Goal: Use online tool/utility: Utilize a website feature to perform a specific function

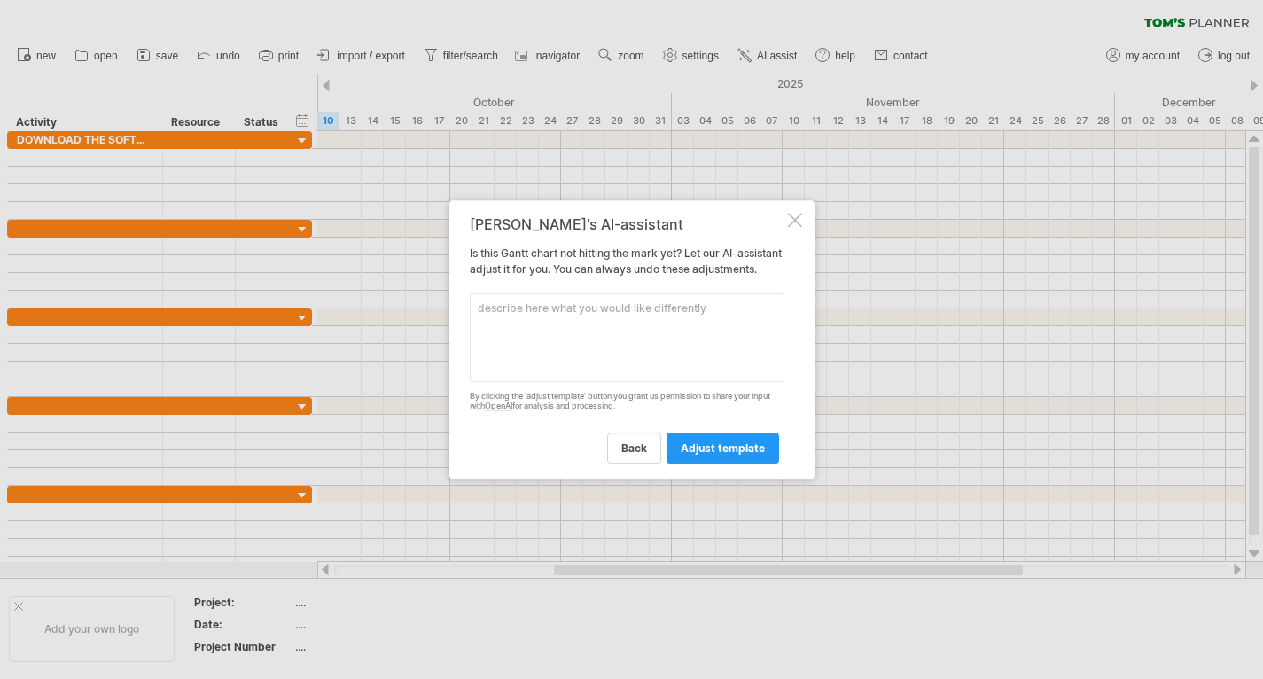
click at [793, 213] on div at bounding box center [795, 220] width 14 height 14
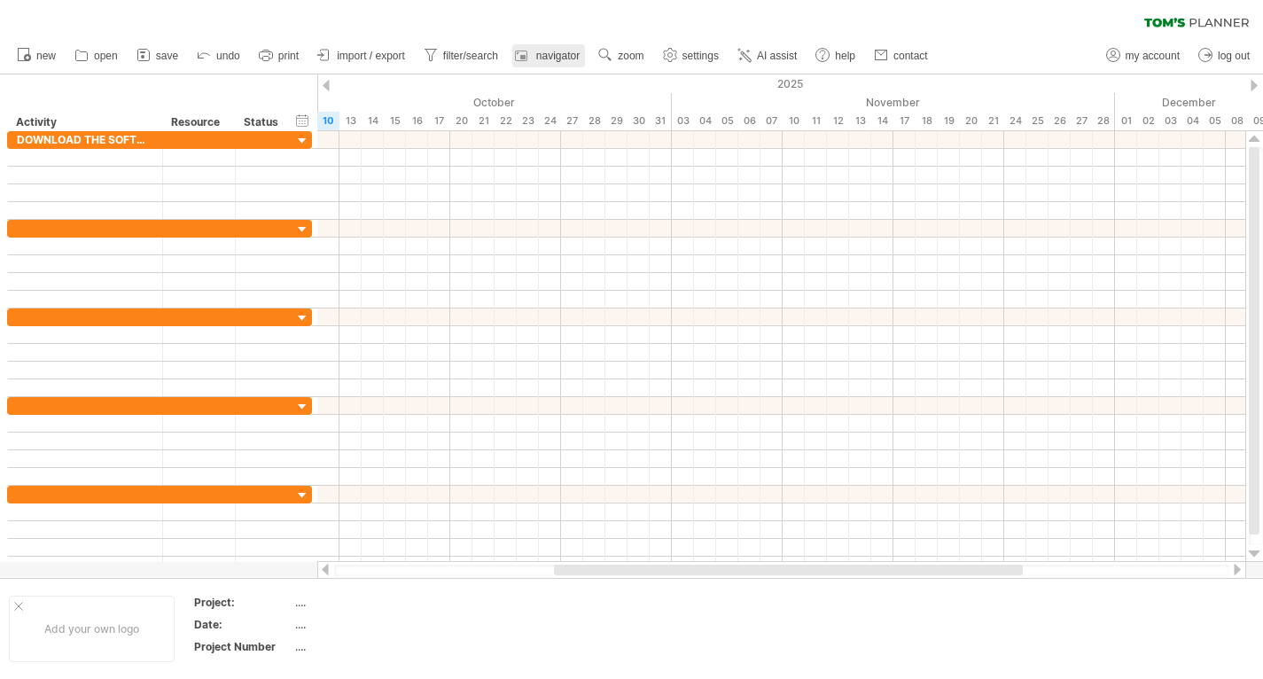
click at [573, 66] on link "navigator" at bounding box center [548, 55] width 73 height 23
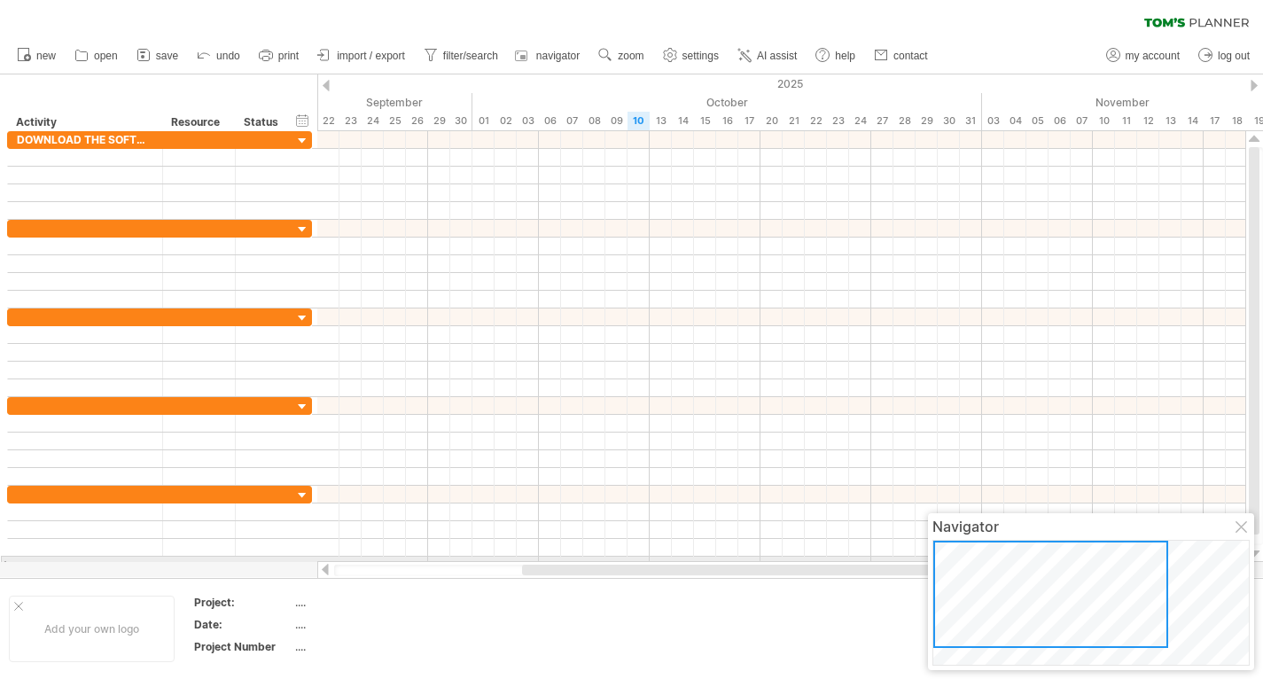
click at [994, 558] on div at bounding box center [1050, 594] width 235 height 107
drag, startPoint x: 994, startPoint y: 558, endPoint x: 1007, endPoint y: 579, distance: 24.3
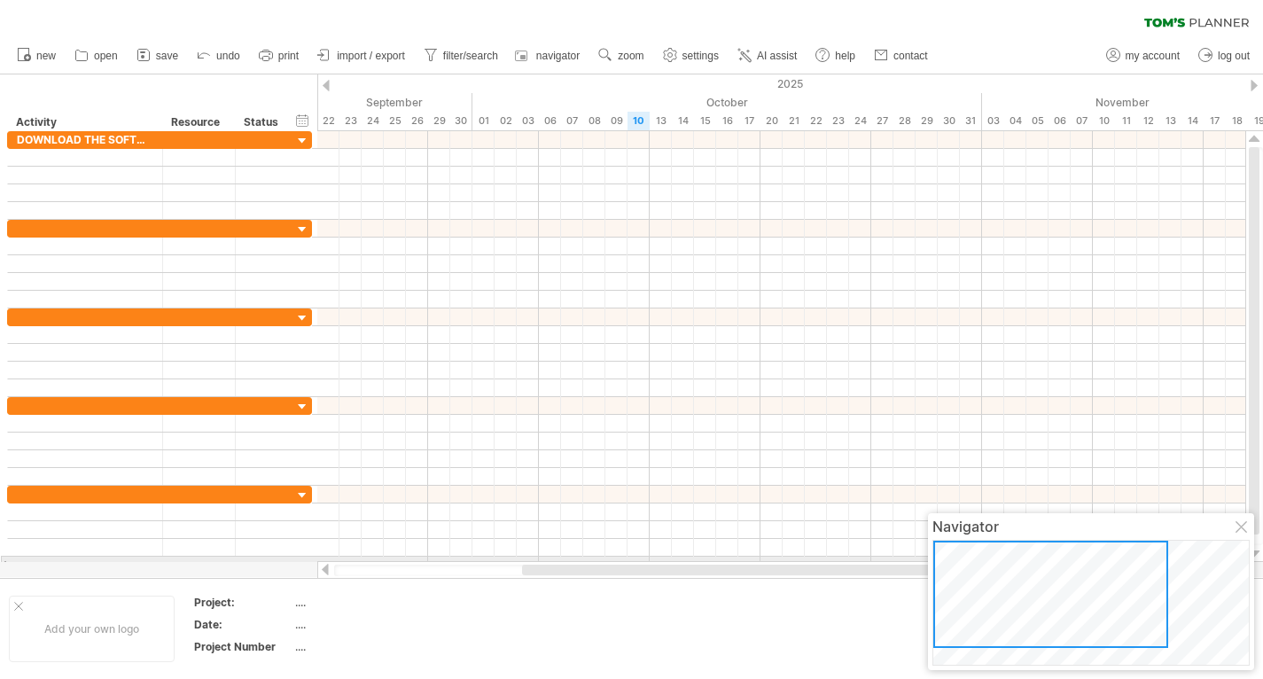
click at [1007, 579] on div at bounding box center [1050, 594] width 235 height 107
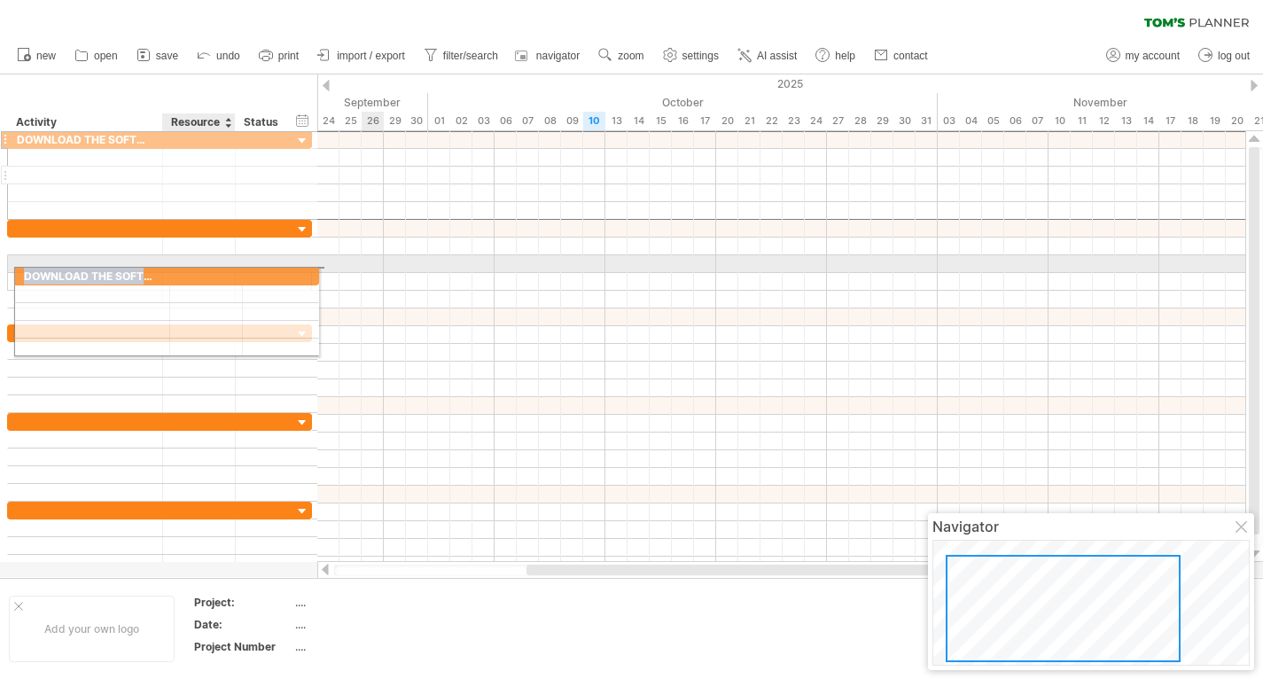
drag, startPoint x: 223, startPoint y: 145, endPoint x: 223, endPoint y: 269, distance: 123.2
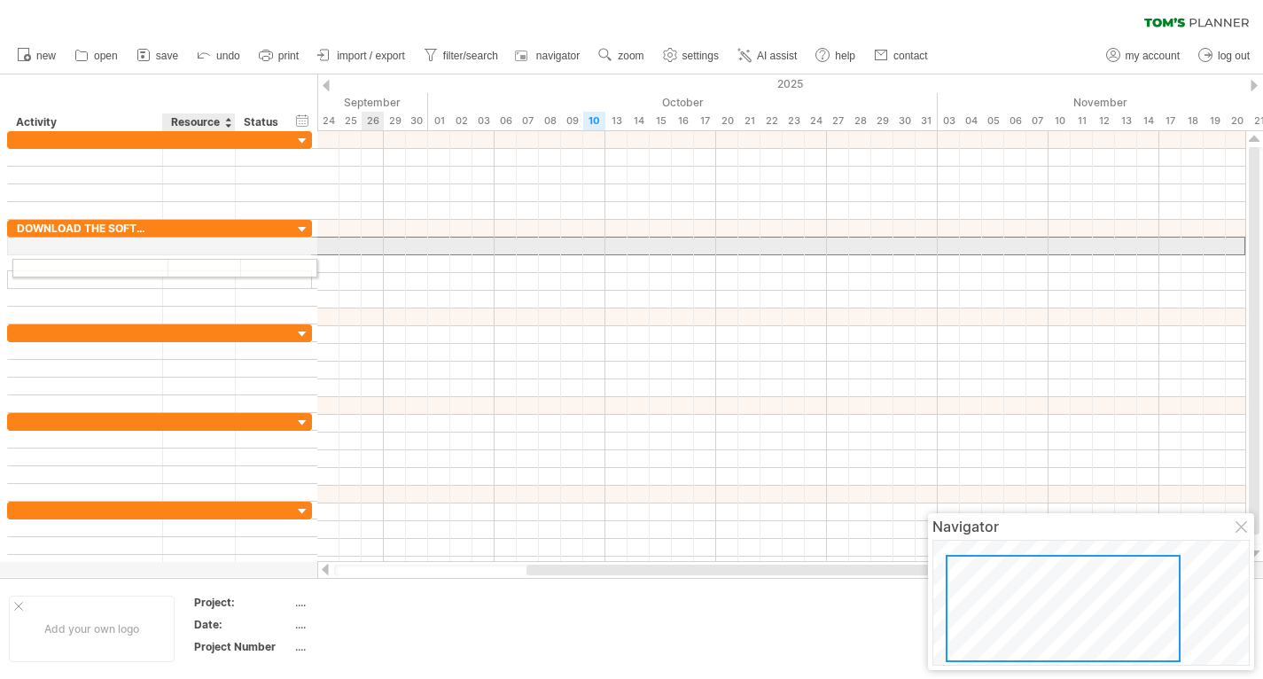
click at [211, 254] on div at bounding box center [199, 246] width 54 height 17
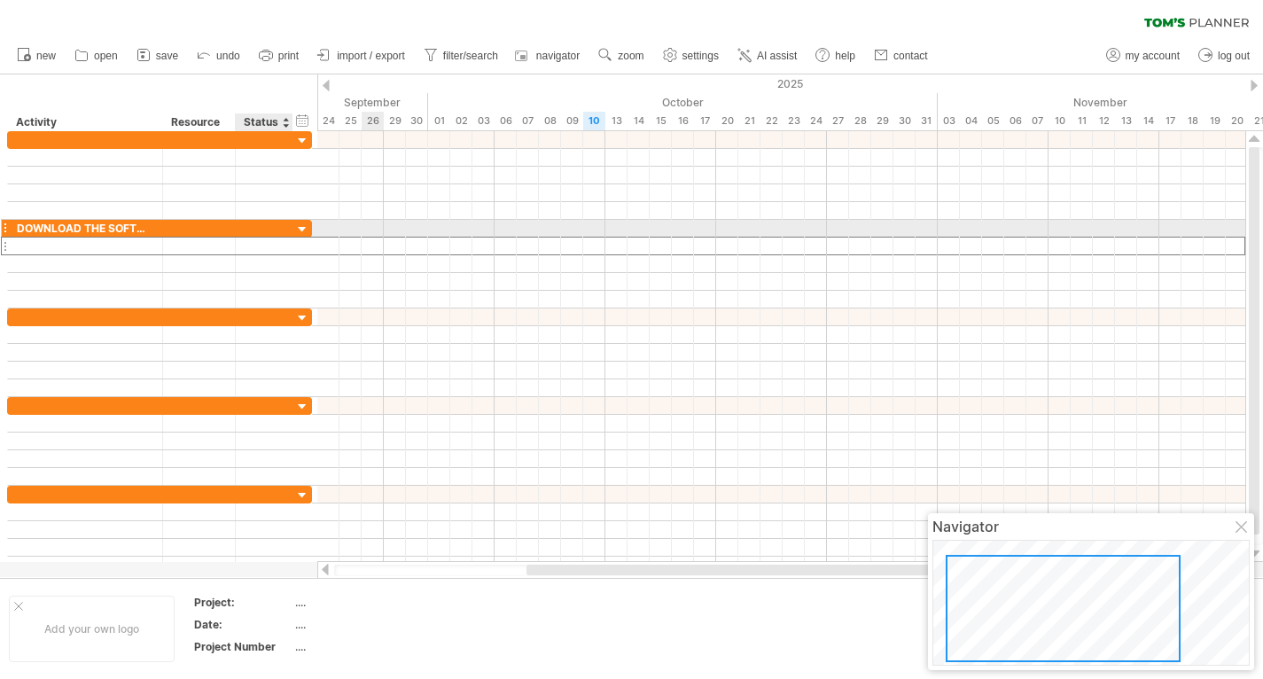
click at [298, 220] on div "**********" at bounding box center [159, 229] width 305 height 18
click at [299, 222] on div at bounding box center [302, 230] width 17 height 17
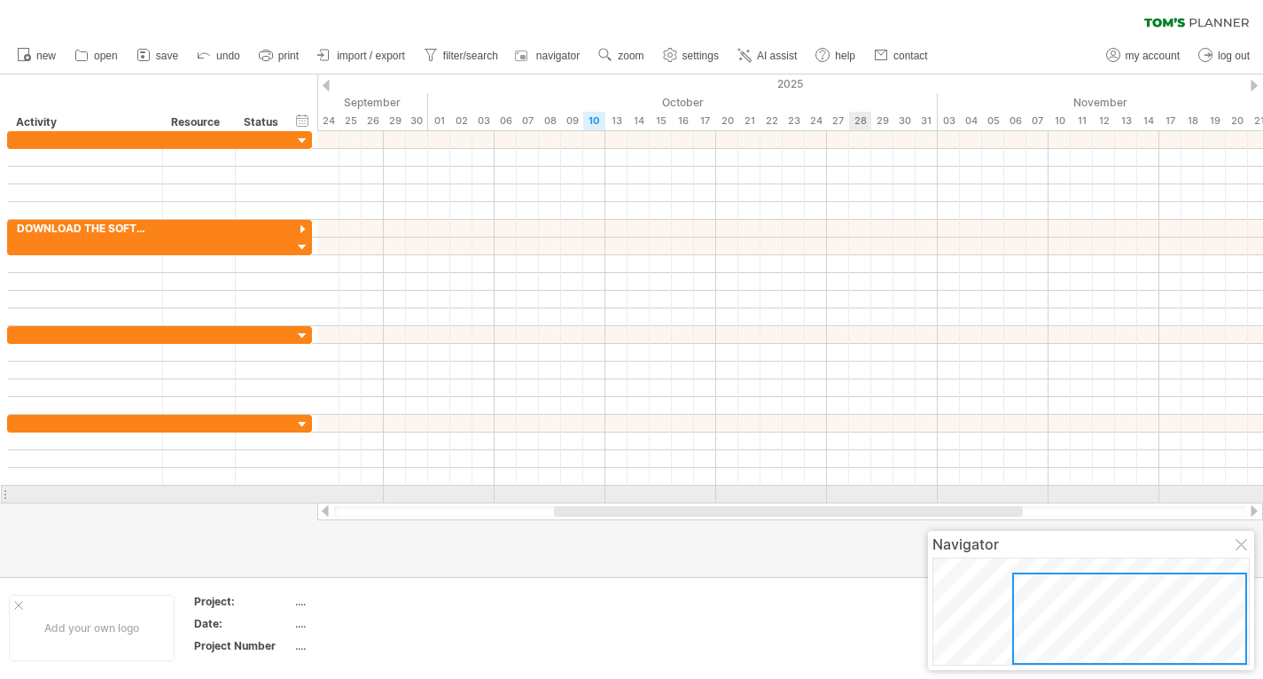
click at [855, 501] on div at bounding box center [790, 495] width 946 height 18
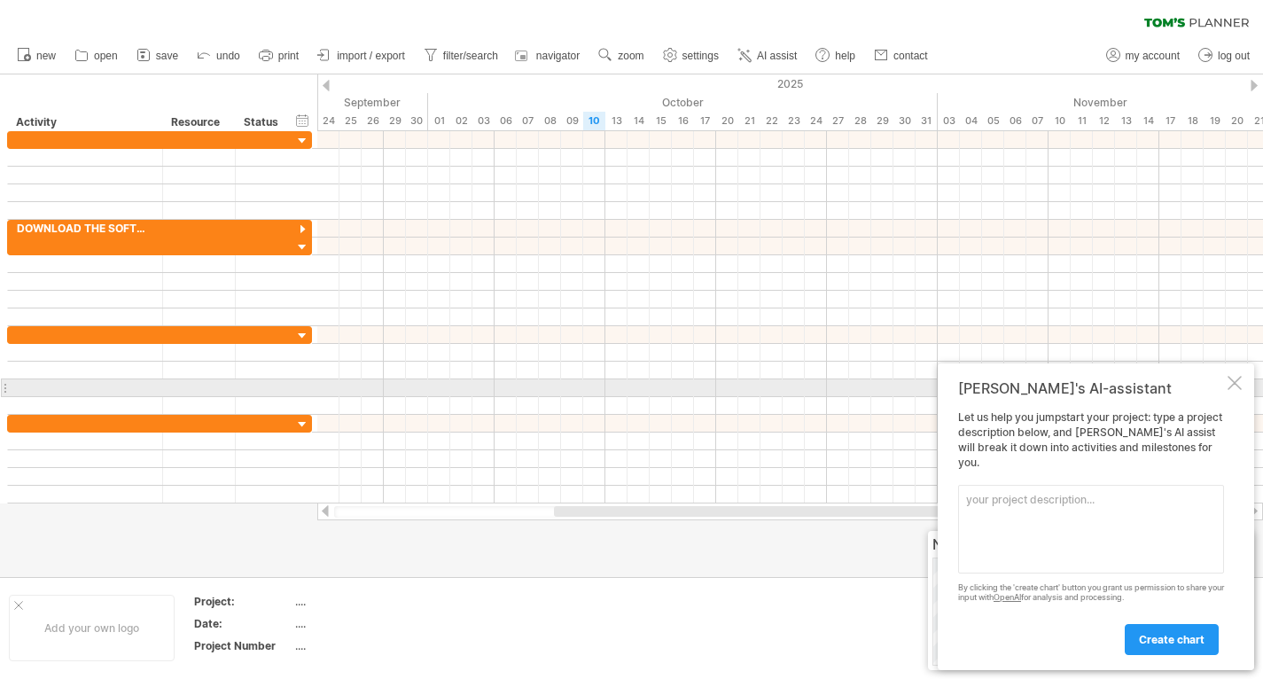
click at [1231, 390] on div at bounding box center [1235, 383] width 14 height 14
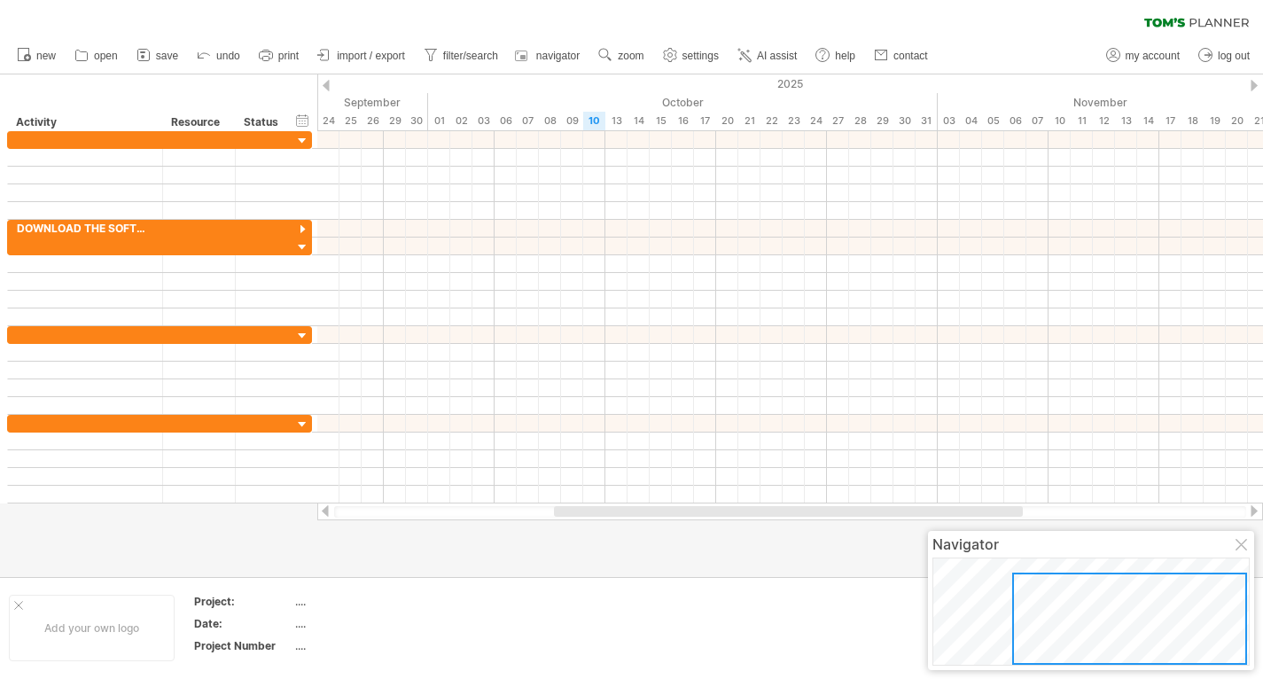
click at [1248, 549] on div at bounding box center [1243, 546] width 14 height 14
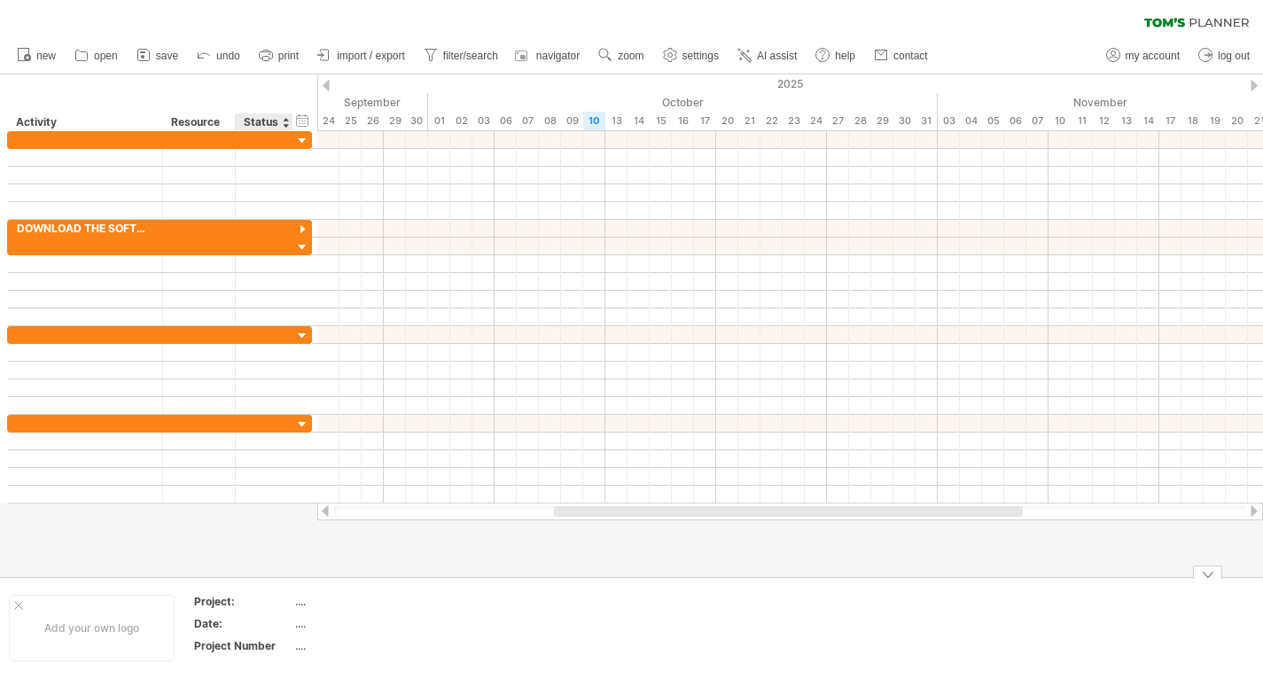
click at [293, 604] on th "Project:" at bounding box center [243, 604] width 99 height 20
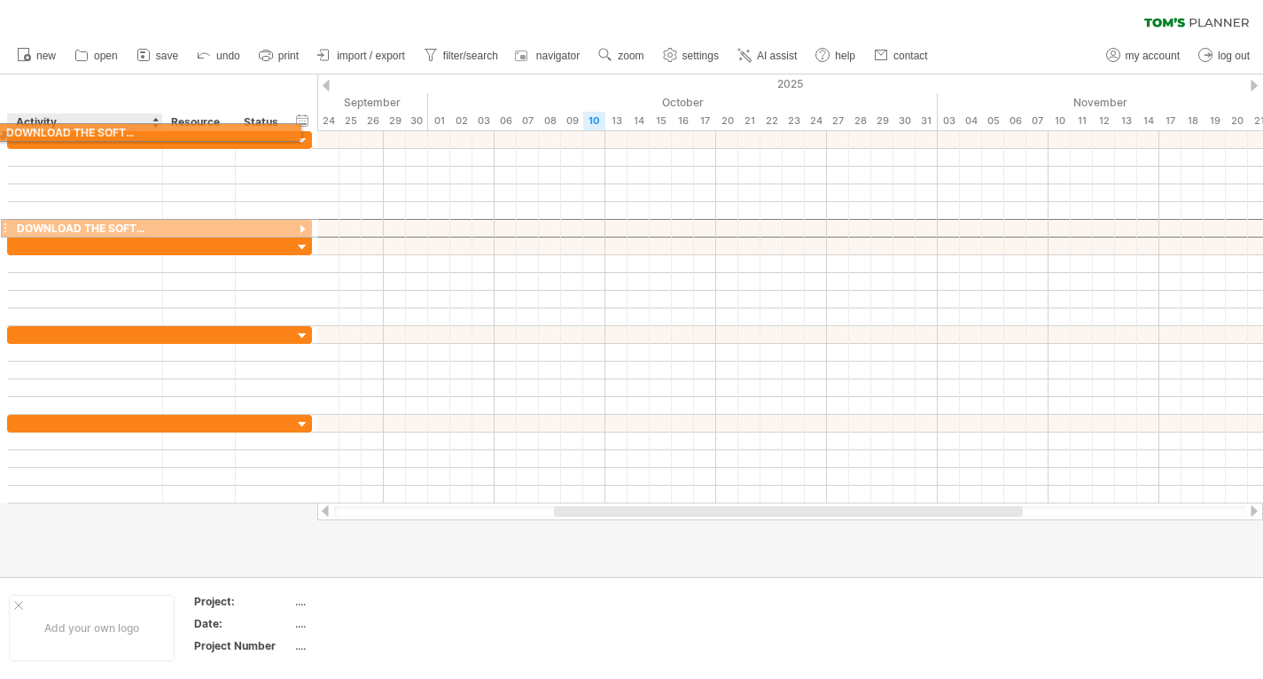
drag, startPoint x: 138, startPoint y: 223, endPoint x: 122, endPoint y: 129, distance: 94.4
click at [122, 129] on div "Trying to reach [DOMAIN_NAME] Connected again... 0% clear filter new" at bounding box center [631, 339] width 1263 height 679
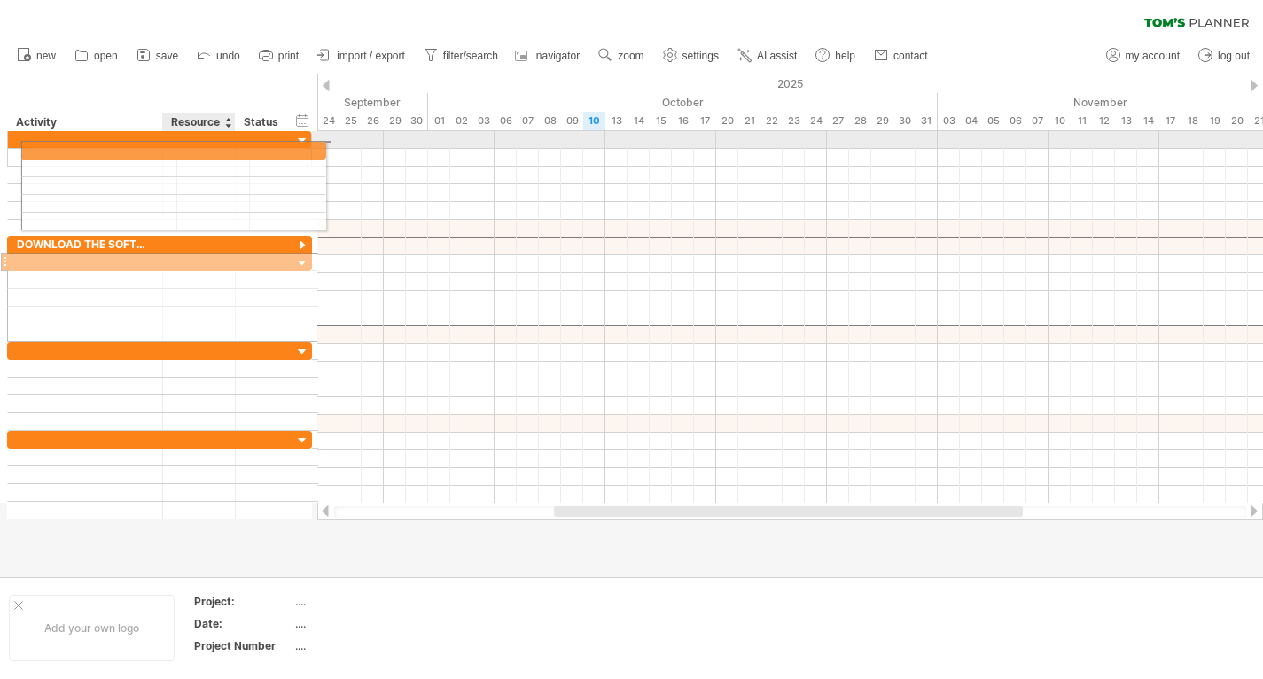
drag, startPoint x: 162, startPoint y: 243, endPoint x: 180, endPoint y: 147, distance: 97.4
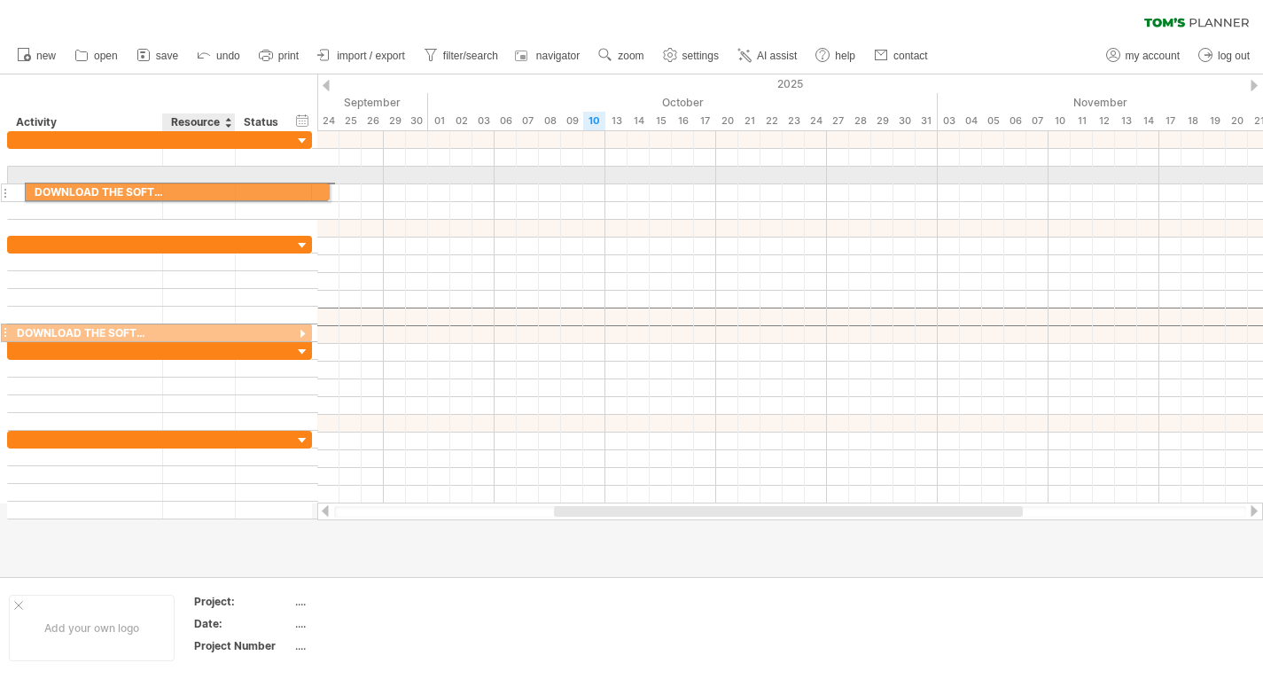
drag, startPoint x: 189, startPoint y: 316, endPoint x: 201, endPoint y: 189, distance: 127.4
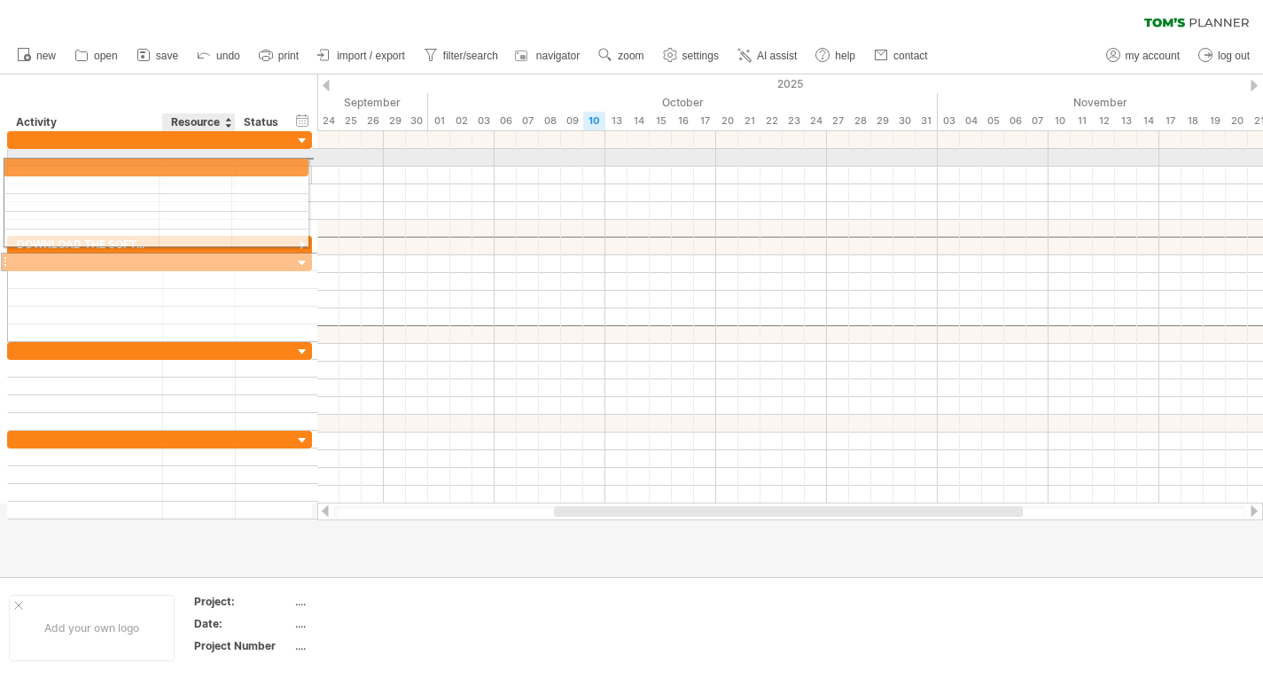
drag, startPoint x: 204, startPoint y: 238, endPoint x: 198, endPoint y: 164, distance: 74.7
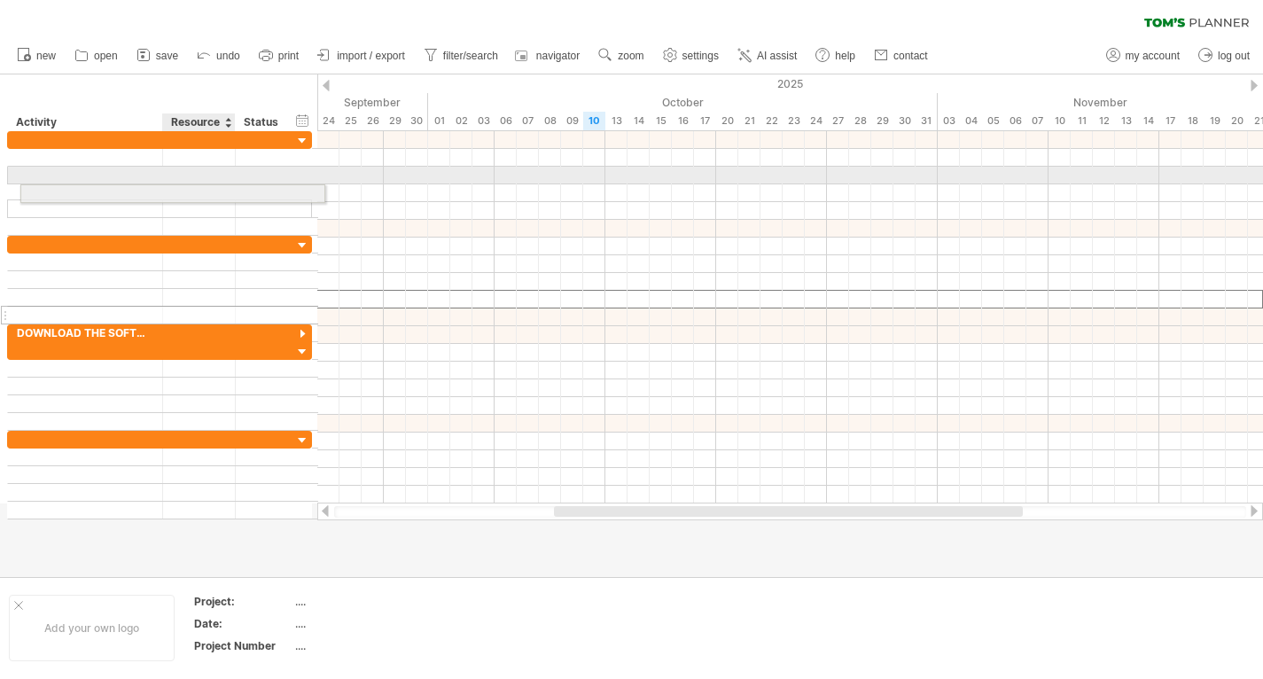
drag, startPoint x: 217, startPoint y: 306, endPoint x: 225, endPoint y: 191, distance: 115.5
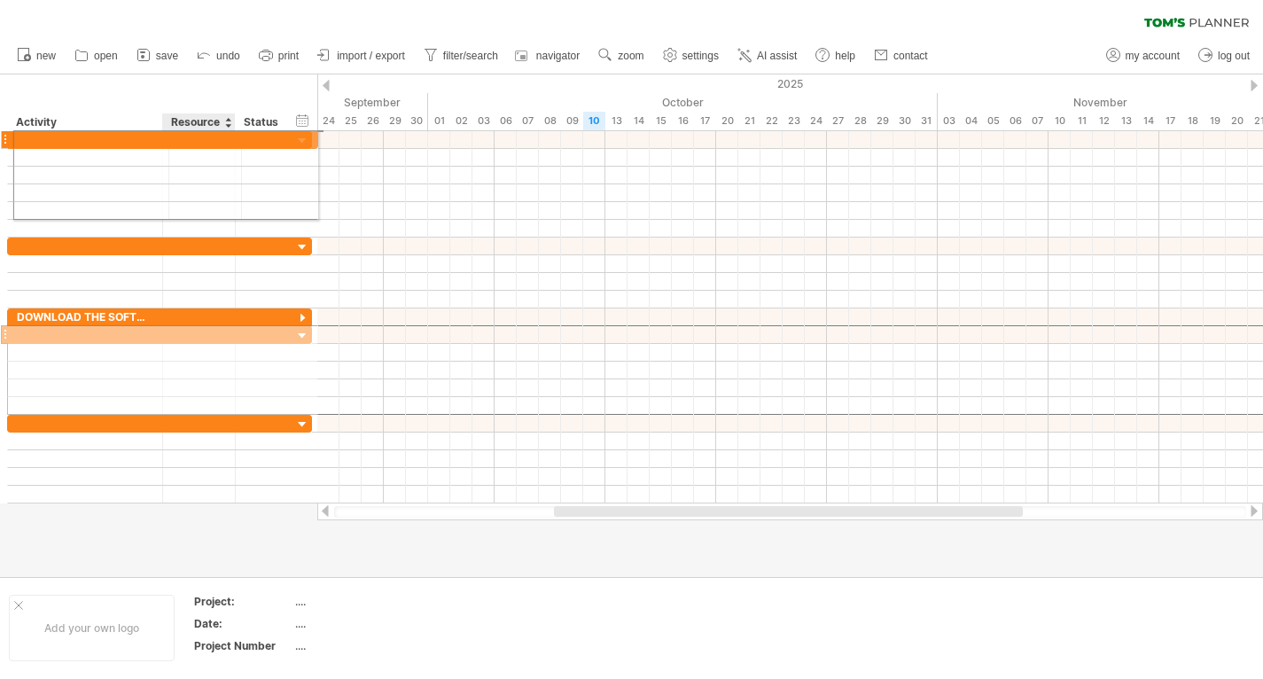
drag, startPoint x: 216, startPoint y: 329, endPoint x: 231, endPoint y: 137, distance: 193.0
click at [231, 137] on div "**********" at bounding box center [160, 317] width 306 height 372
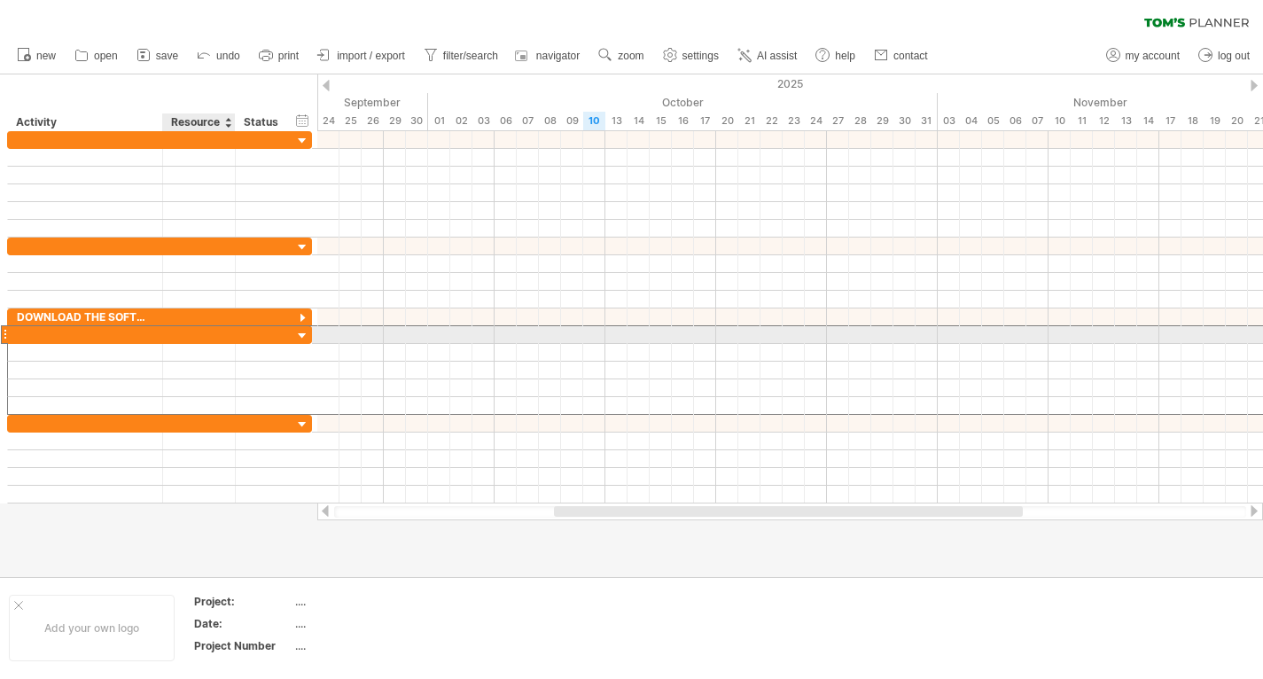
click at [220, 331] on div at bounding box center [199, 334] width 54 height 17
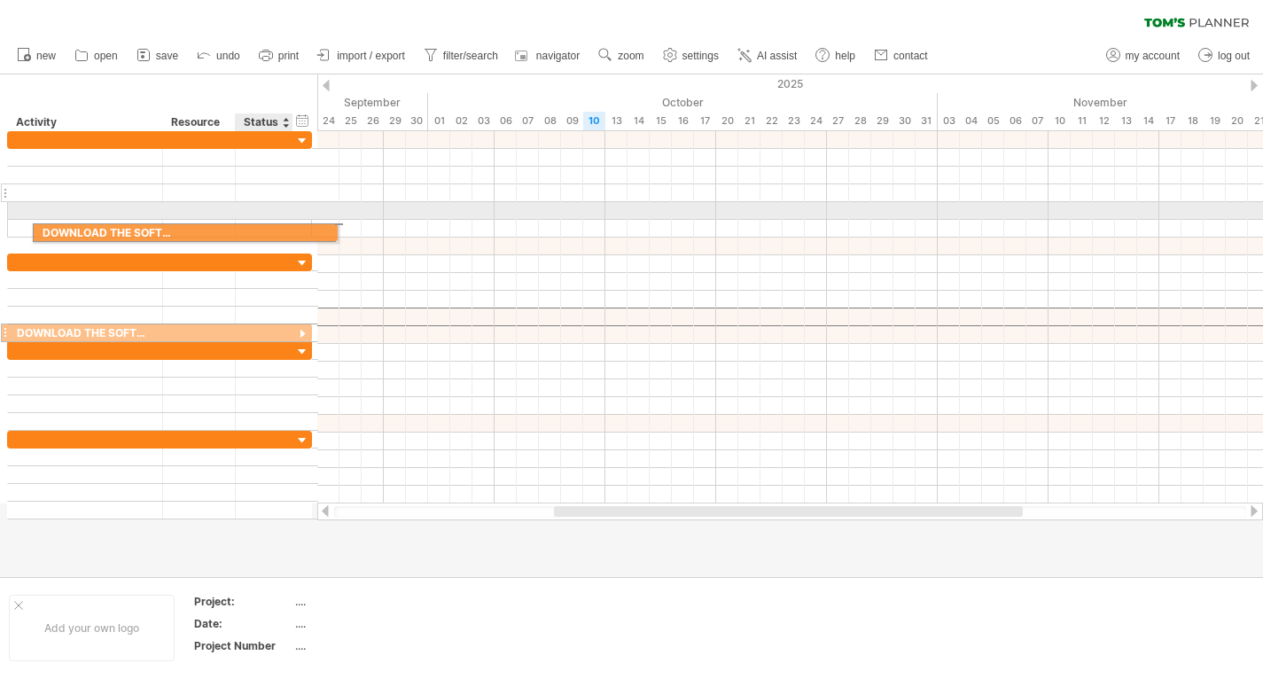
drag, startPoint x: 220, startPoint y: 316, endPoint x: 258, endPoint y: 197, distance: 125.6
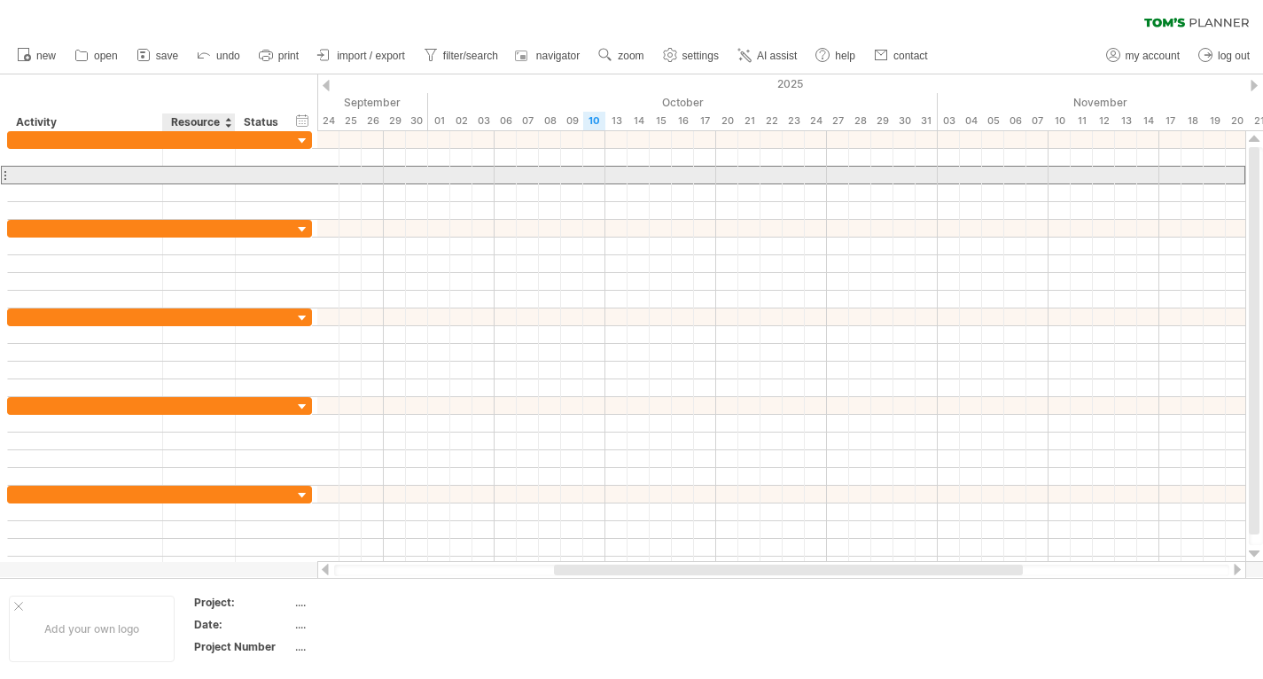
click at [218, 179] on div at bounding box center [199, 175] width 54 height 17
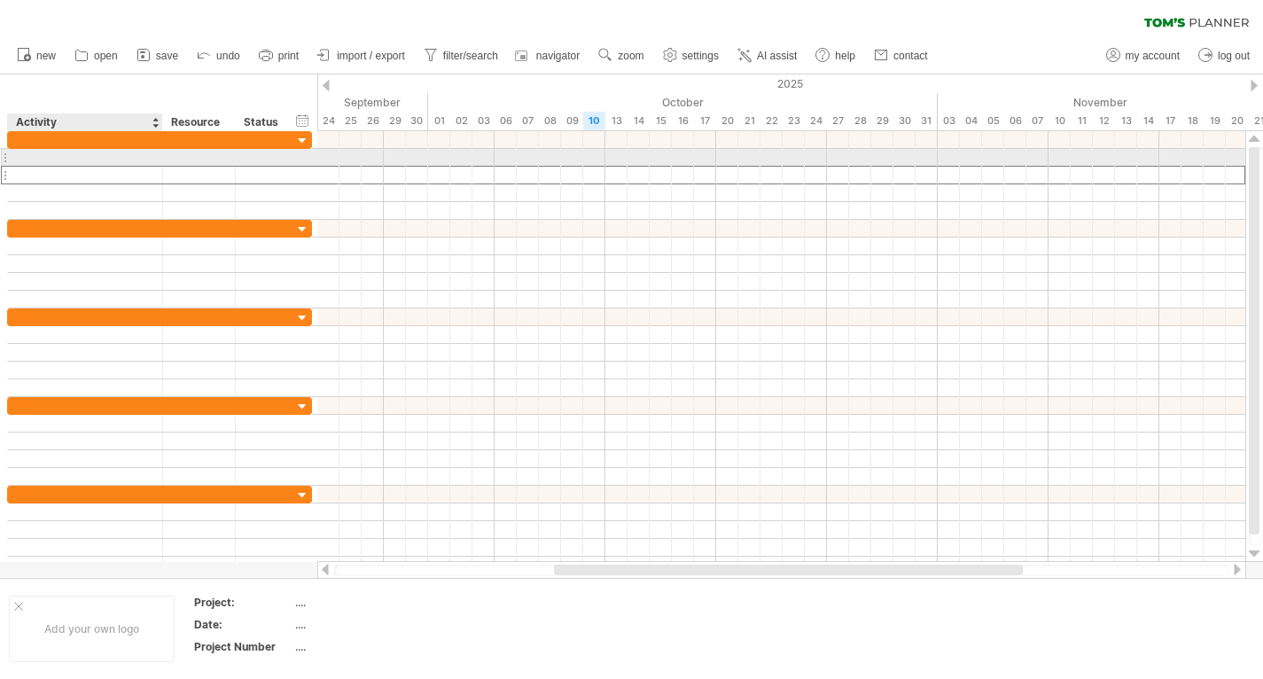
click at [98, 166] on div at bounding box center [159, 175] width 305 height 19
click at [100, 152] on div at bounding box center [85, 157] width 137 height 17
type input "*"
type input "**********"
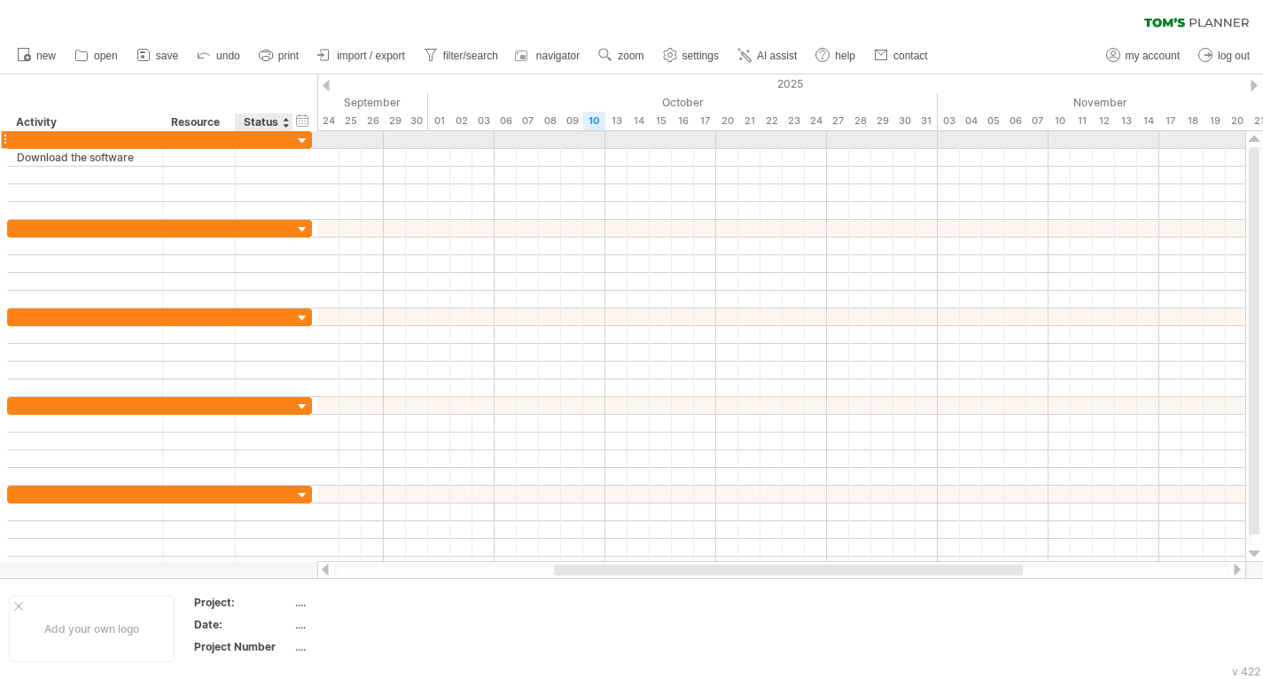
click at [304, 140] on div at bounding box center [302, 141] width 17 height 17
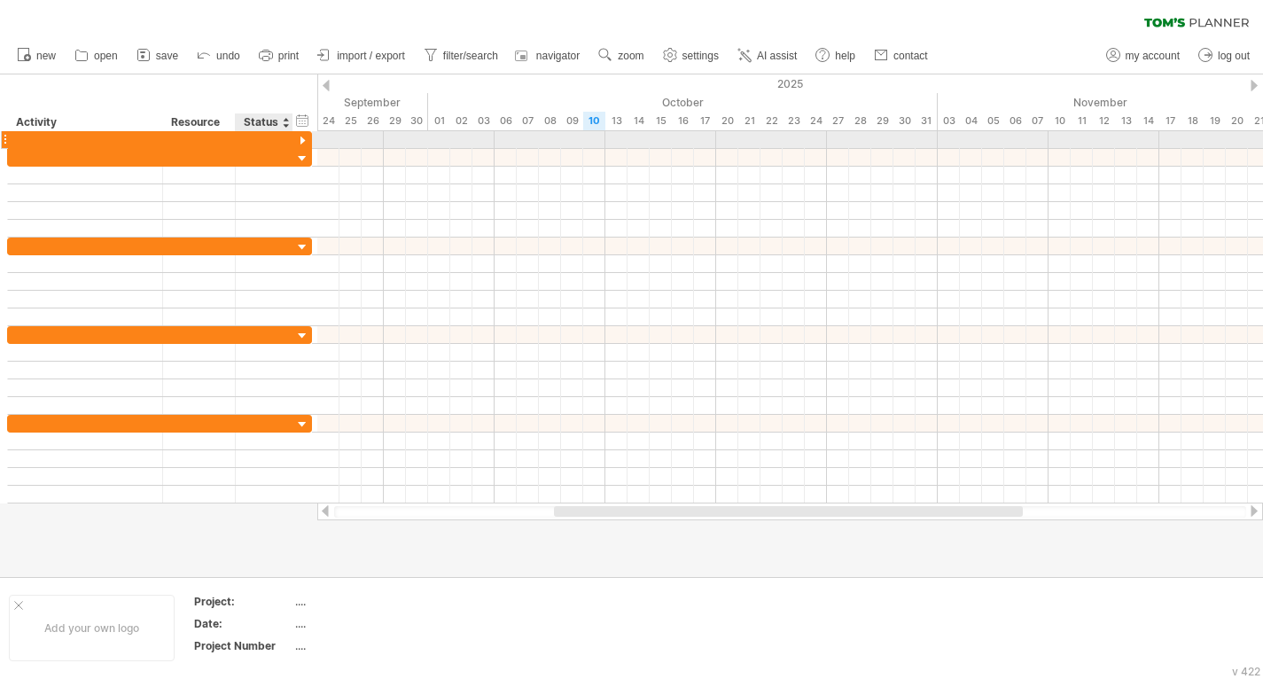
click at [304, 140] on div at bounding box center [302, 141] width 17 height 17
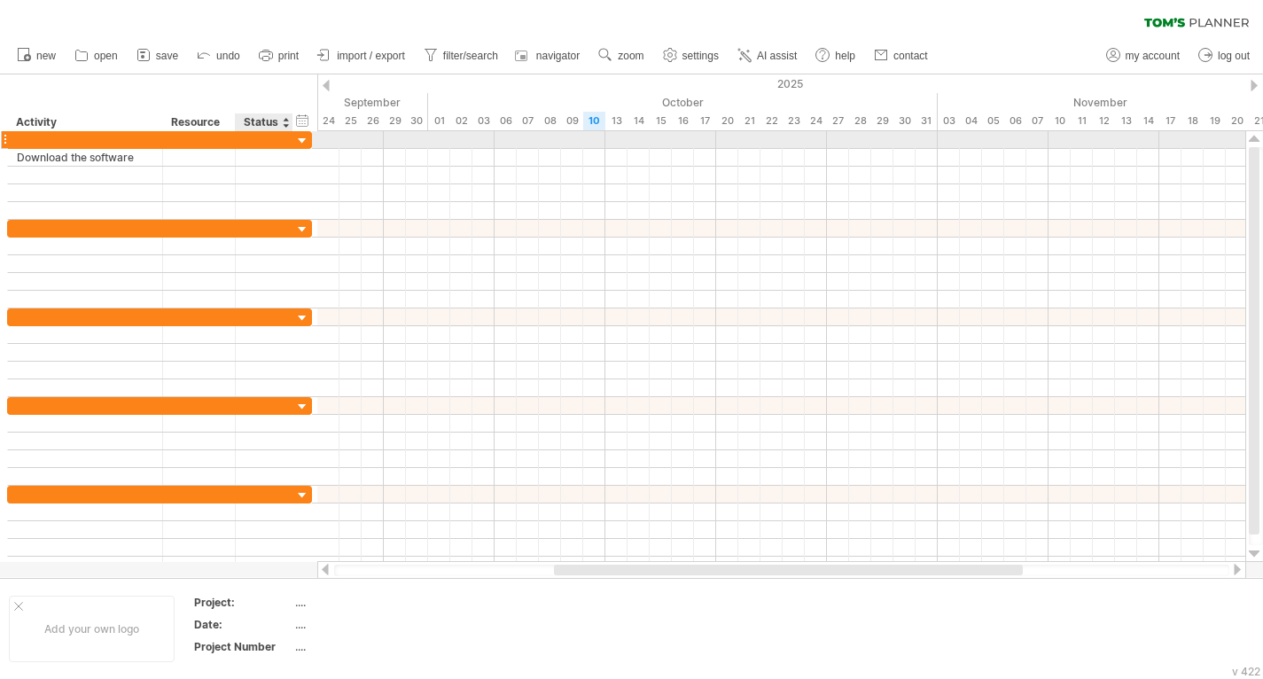
click at [304, 140] on div at bounding box center [302, 141] width 17 height 17
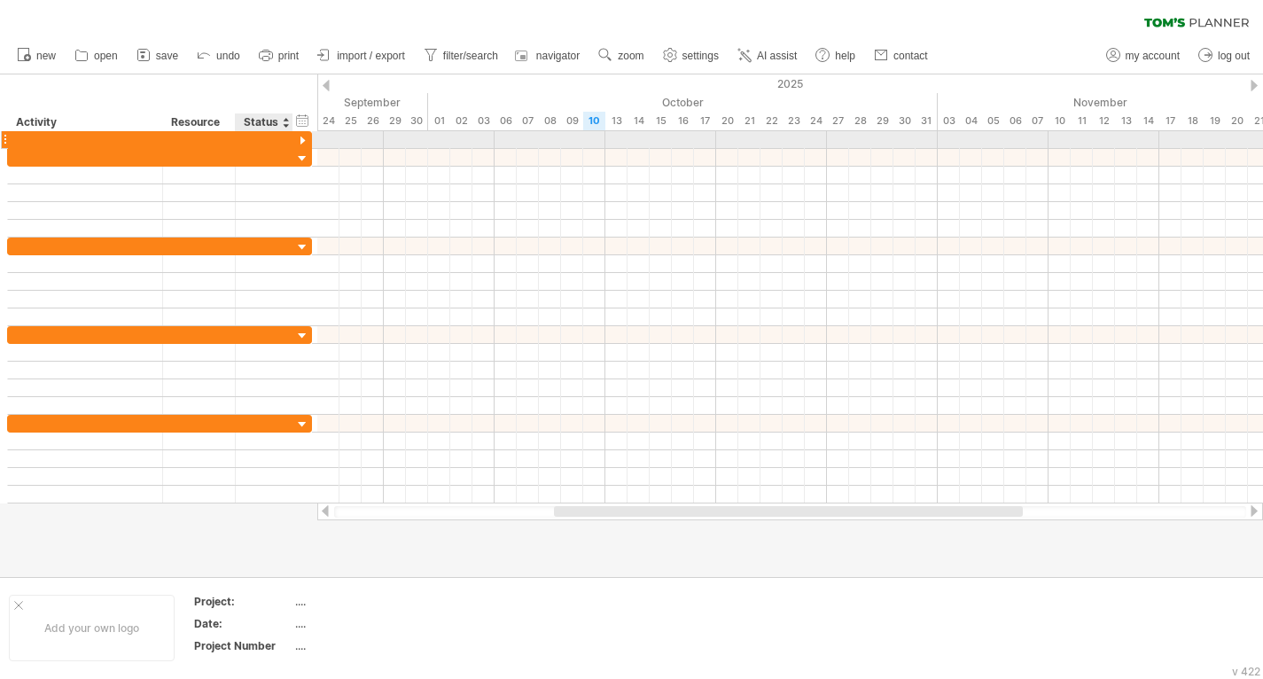
click at [304, 142] on div at bounding box center [302, 141] width 17 height 17
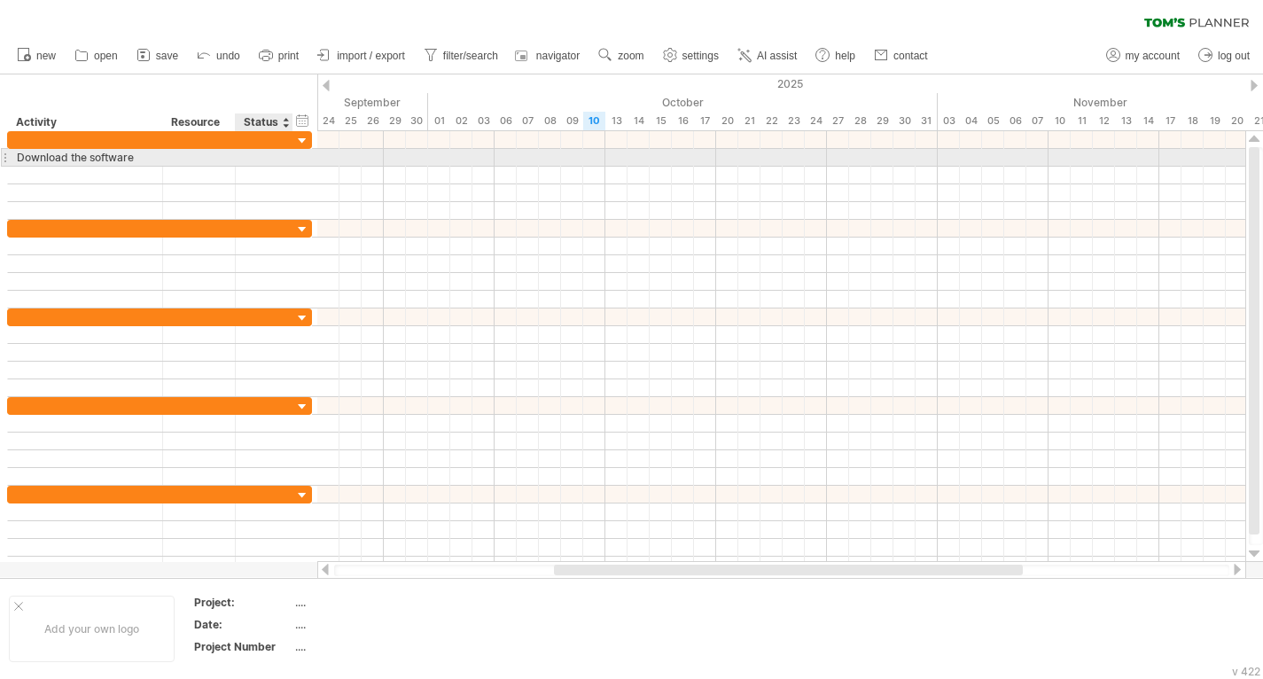
click at [289, 156] on div at bounding box center [290, 158] width 9 height 18
click at [362, 158] on div at bounding box center [781, 158] width 928 height 18
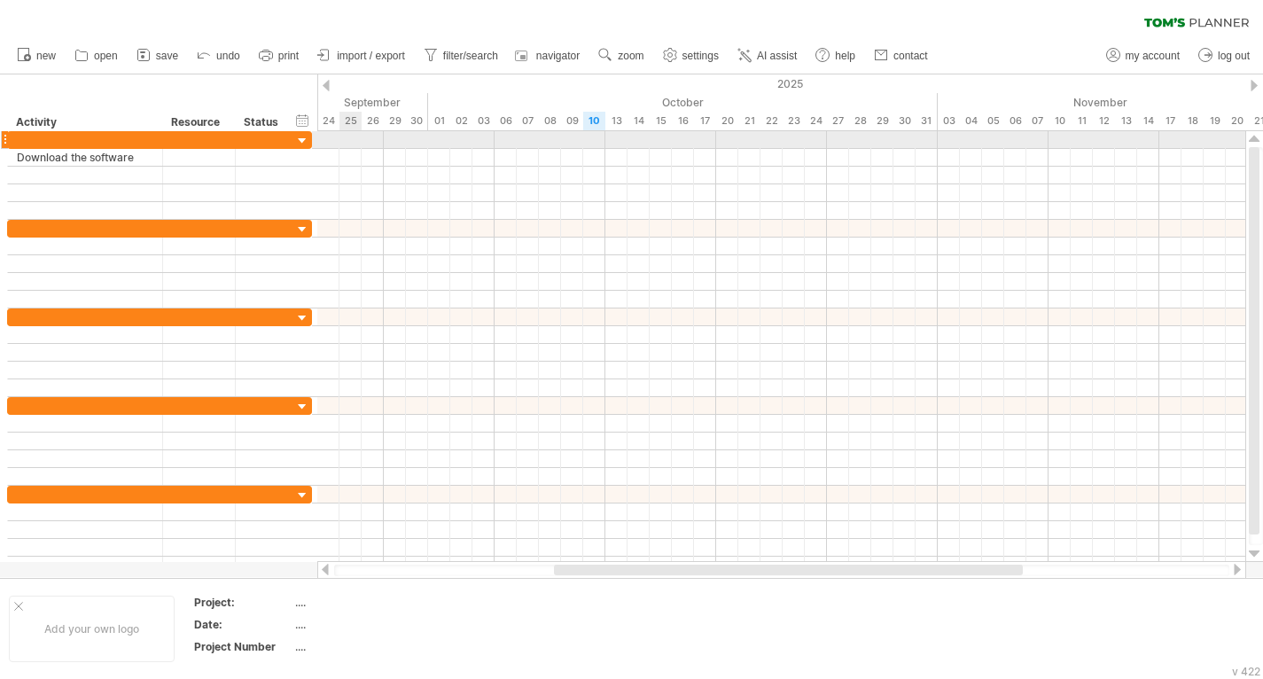
click at [355, 146] on div at bounding box center [781, 140] width 928 height 18
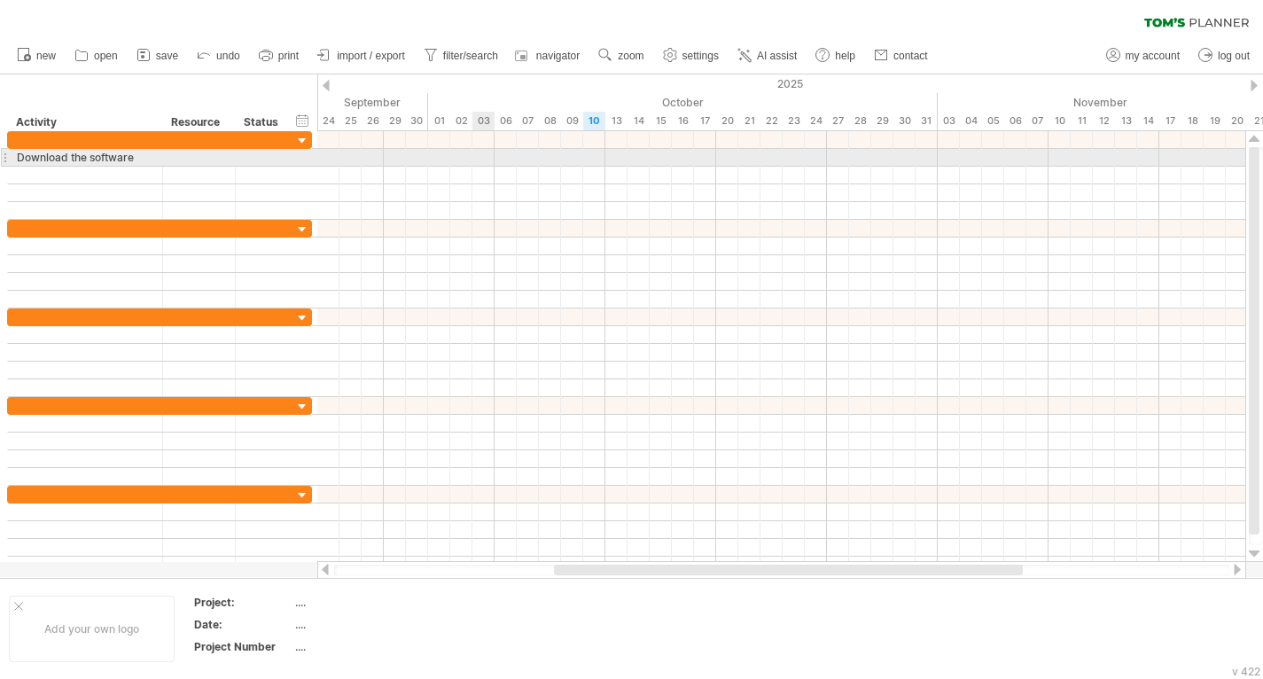
click at [476, 160] on div at bounding box center [781, 158] width 928 height 18
click at [489, 157] on div at bounding box center [781, 158] width 928 height 18
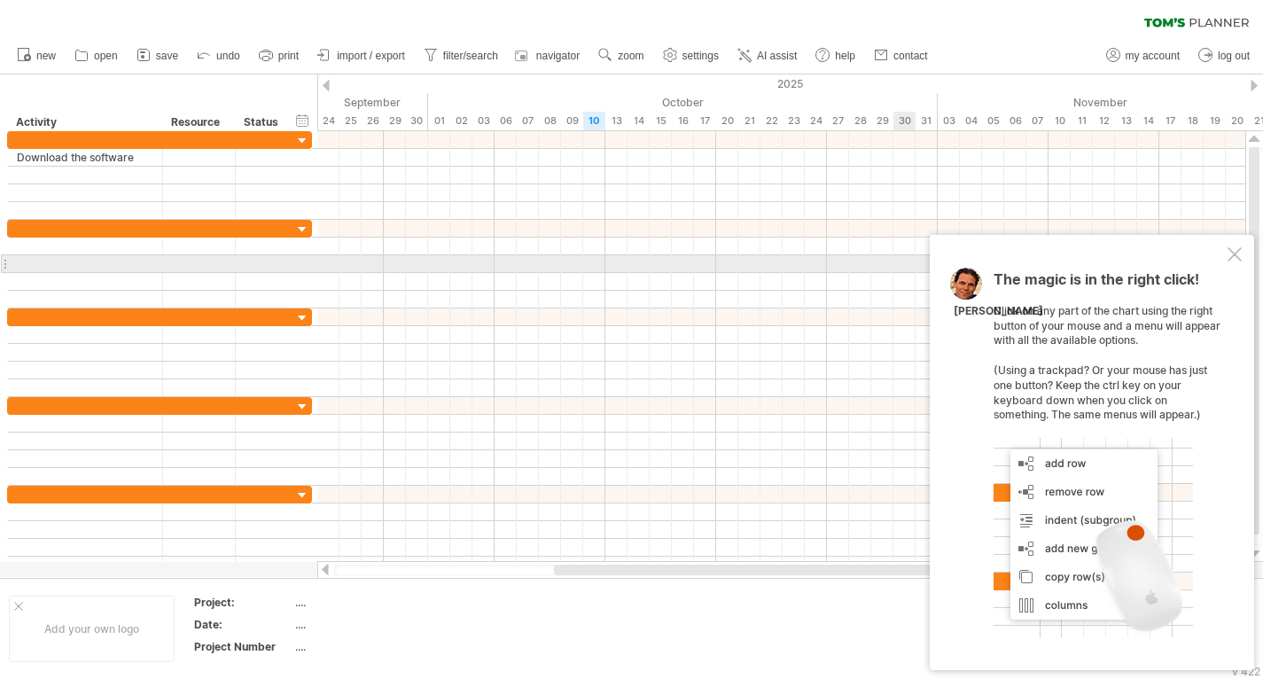
click at [1239, 257] on div at bounding box center [1235, 254] width 14 height 14
